Goal: Information Seeking & Learning: Learn about a topic

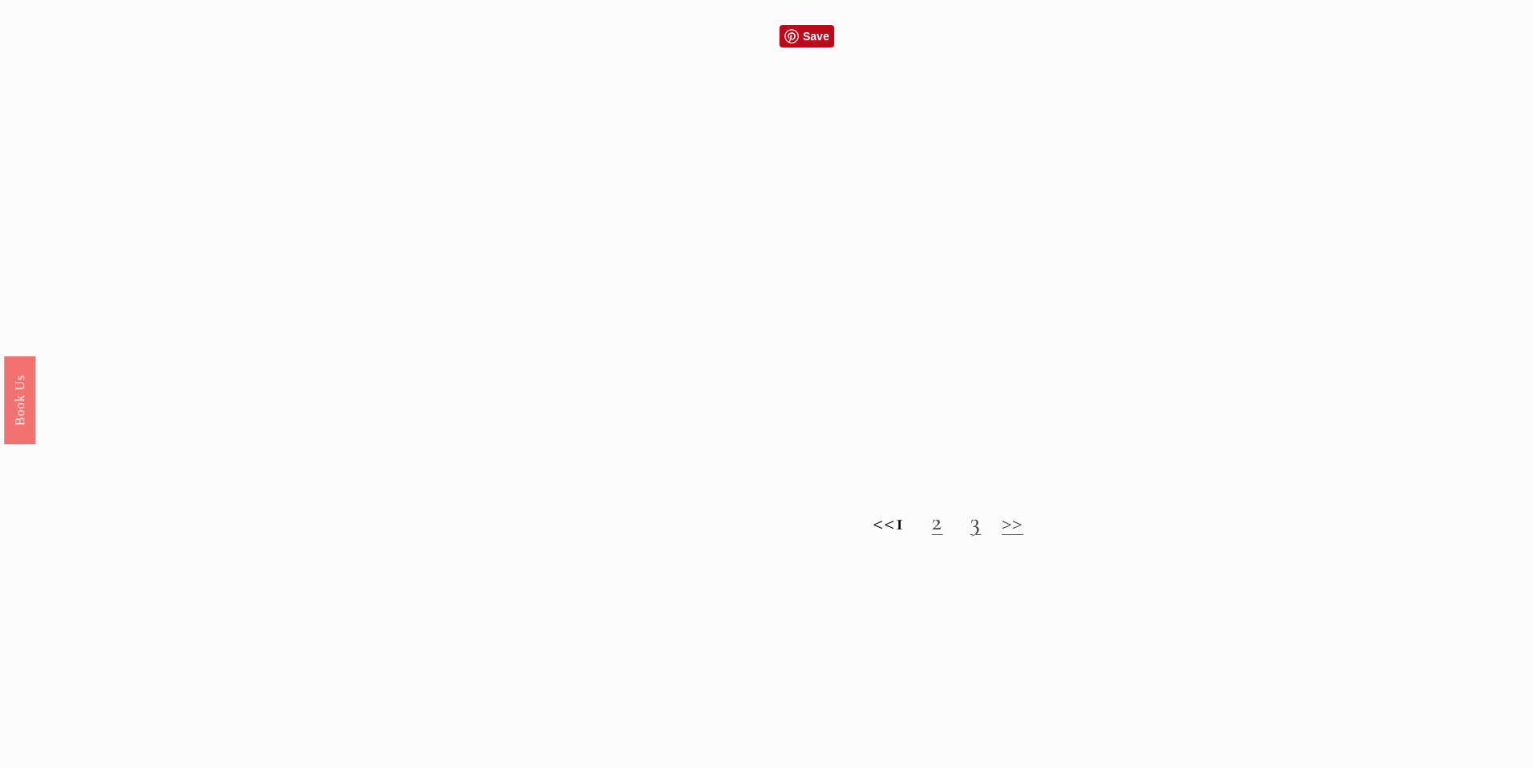
scroll to position [1611, 0]
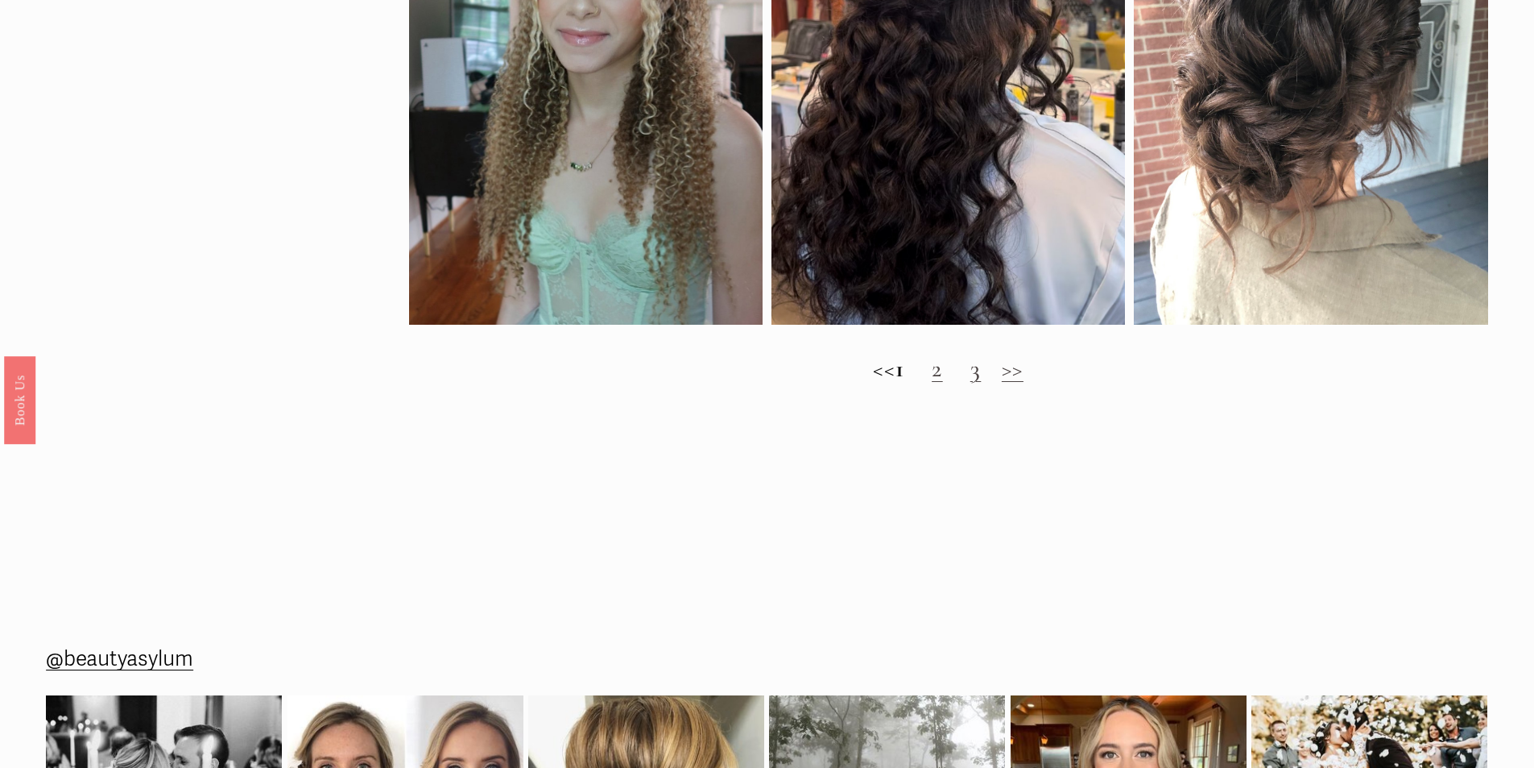
click at [943, 383] on link "2" at bounding box center [937, 369] width 11 height 30
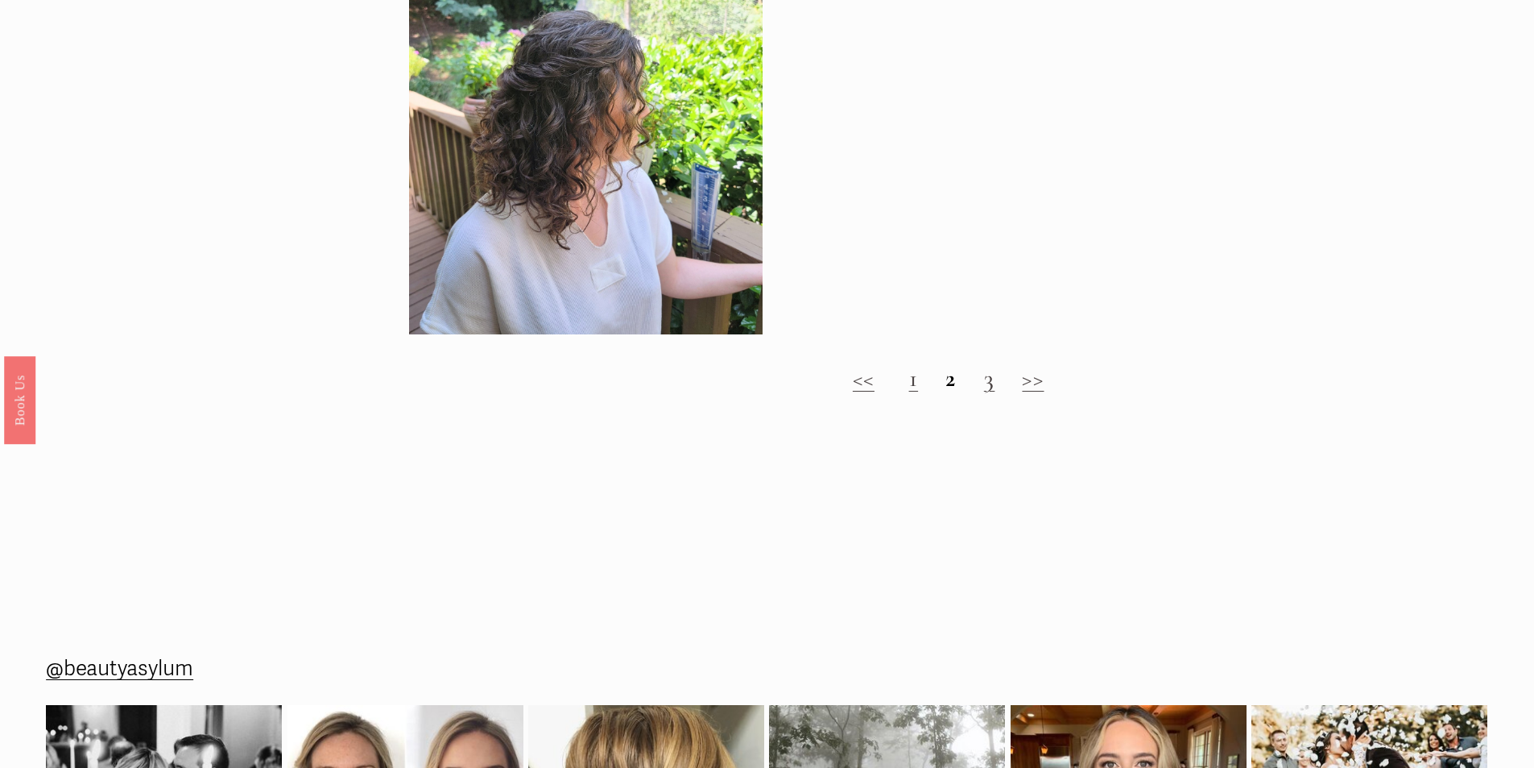
scroll to position [1128, 0]
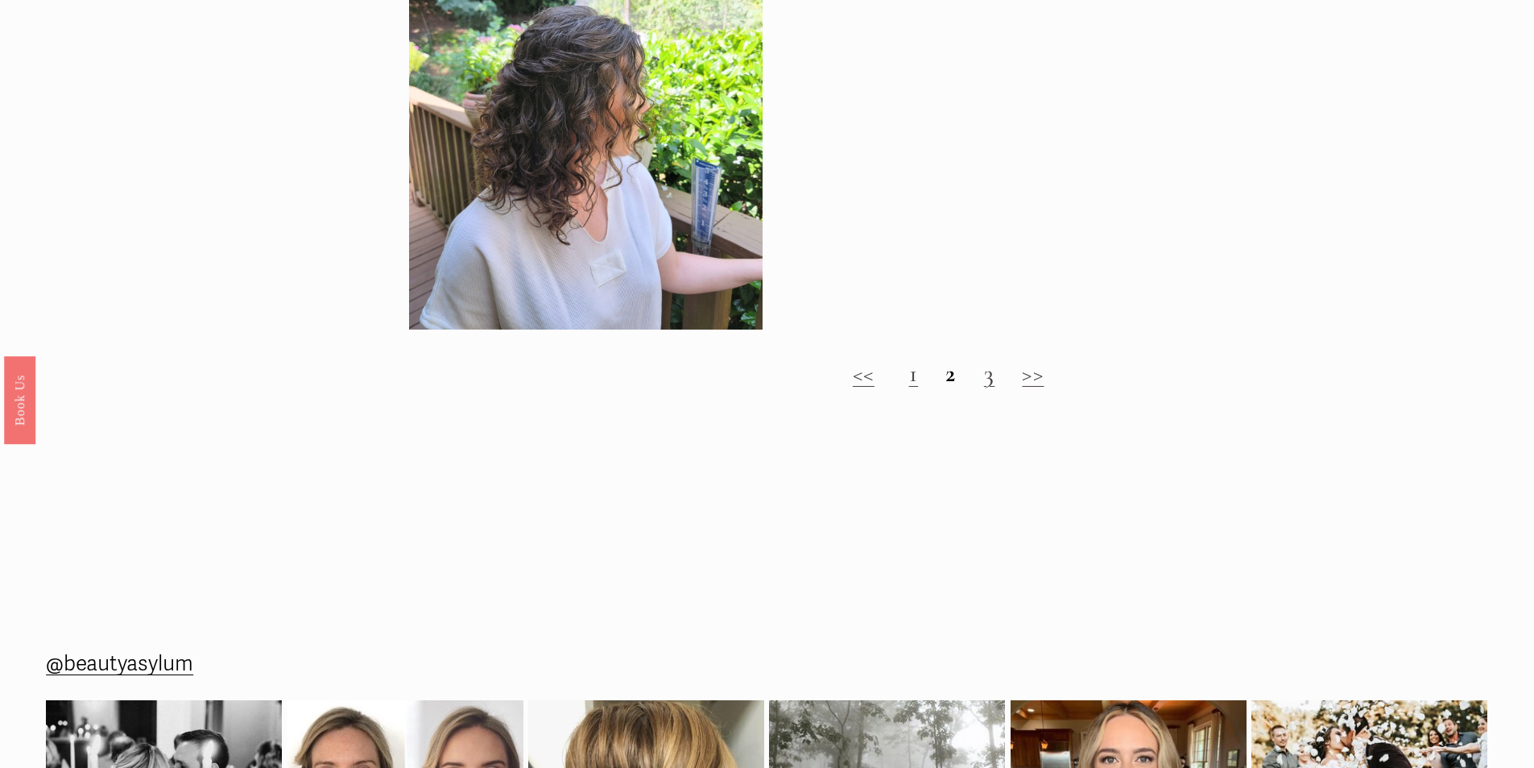
click at [987, 387] on link "3" at bounding box center [989, 373] width 11 height 30
